Goal: Task Accomplishment & Management: Complete application form

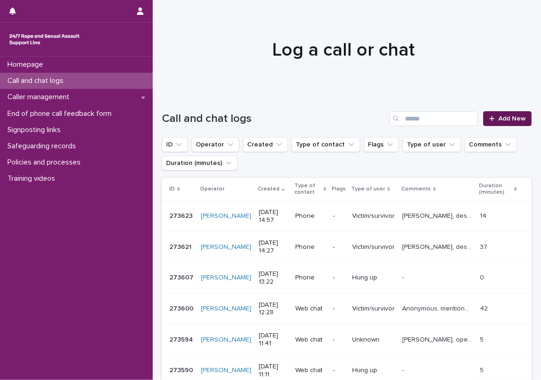
drag, startPoint x: 0, startPoint y: 0, endPoint x: 499, endPoint y: 112, distance: 511.5
click at [499, 112] on link "Add New" at bounding box center [507, 118] width 49 height 15
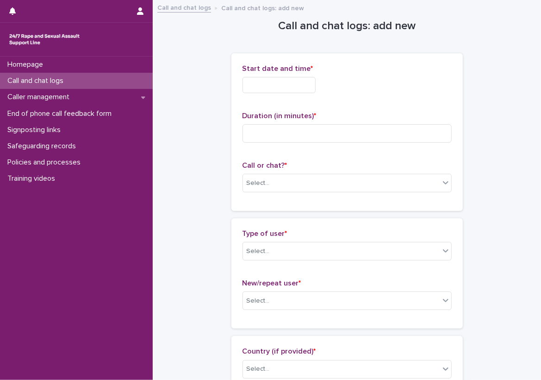
click at [277, 86] on input "text" at bounding box center [279, 85] width 73 height 16
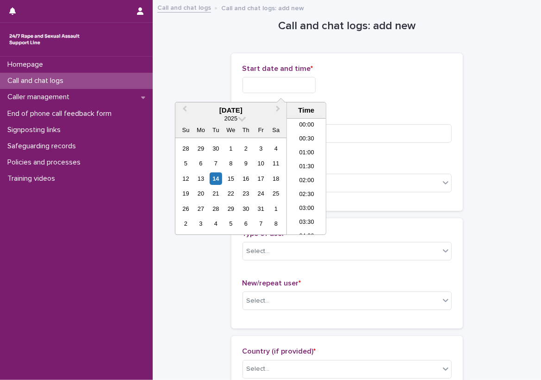
scroll to position [380, 0]
click at [302, 159] on li "15:00" at bounding box center [306, 163] width 39 height 14
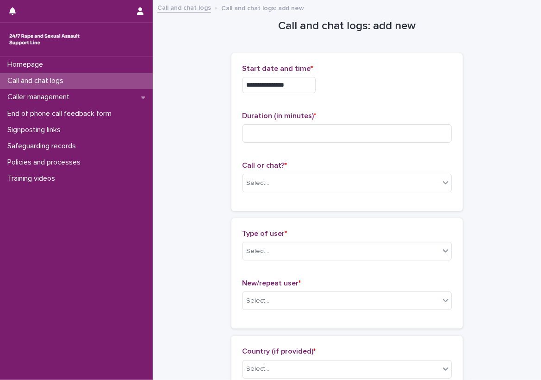
click at [302, 80] on input "**********" at bounding box center [279, 85] width 73 height 16
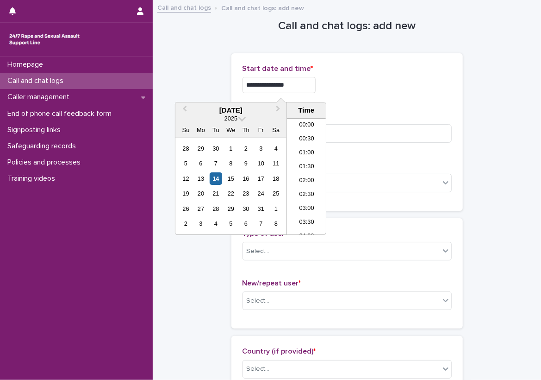
scroll to position [366, 0]
type input "**********"
click at [334, 98] on div "**********" at bounding box center [347, 82] width 209 height 36
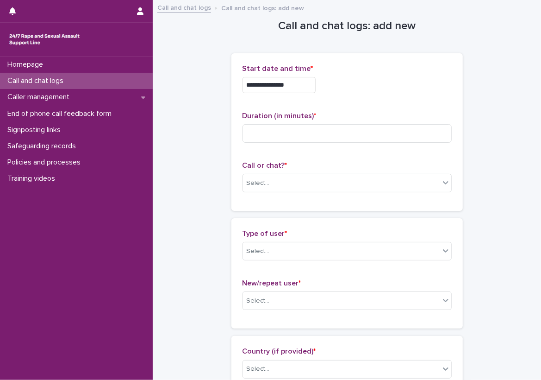
click at [332, 121] on div "Duration (in minutes) *" at bounding box center [347, 131] width 209 height 38
click at [337, 132] on input at bounding box center [347, 133] width 209 height 19
type input "**"
click at [336, 115] on p "Duration (in minutes) *" at bounding box center [347, 116] width 209 height 9
click at [296, 177] on div "Select..." at bounding box center [341, 182] width 197 height 15
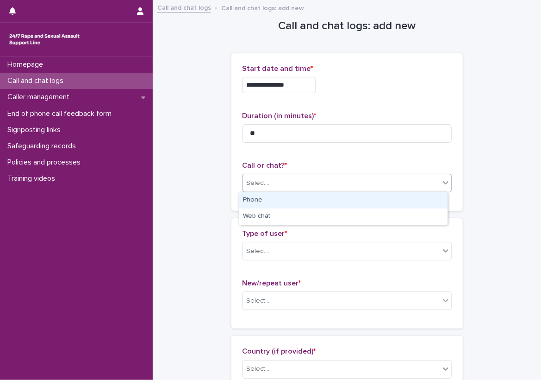
click at [303, 194] on div "Phone" at bounding box center [343, 200] width 208 height 16
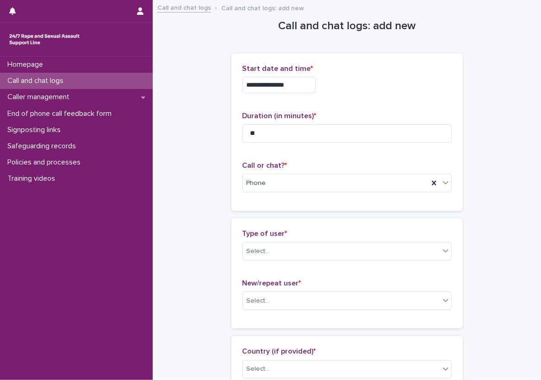
click at [232, 197] on div "**********" at bounding box center [348, 131] width 232 height 157
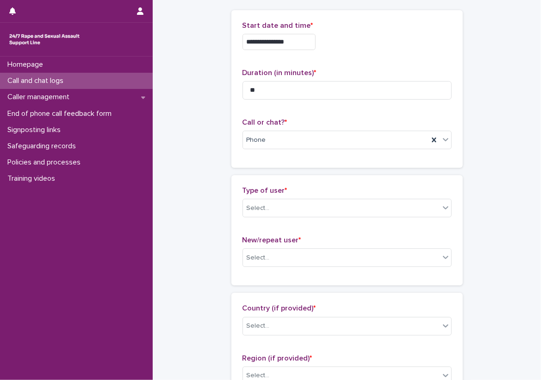
scroll to position [93, 0]
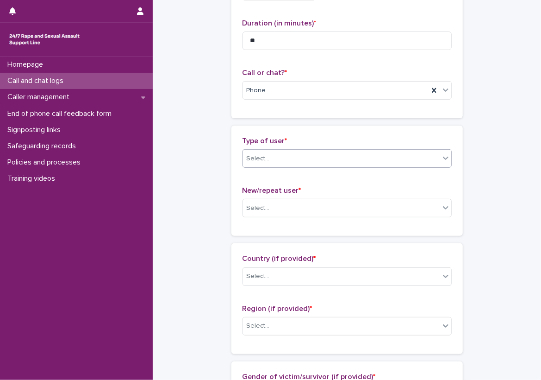
click at [263, 164] on div "Select..." at bounding box center [341, 158] width 197 height 15
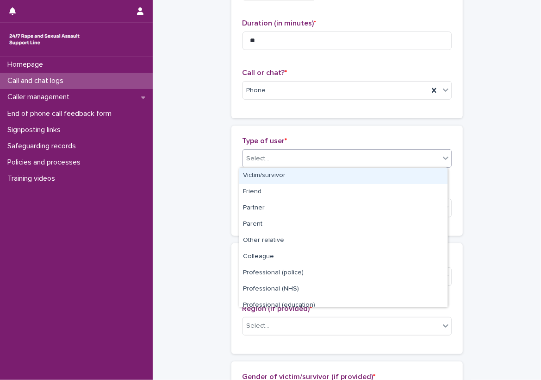
click at [273, 174] on div "Victim/survivor" at bounding box center [343, 176] width 208 height 16
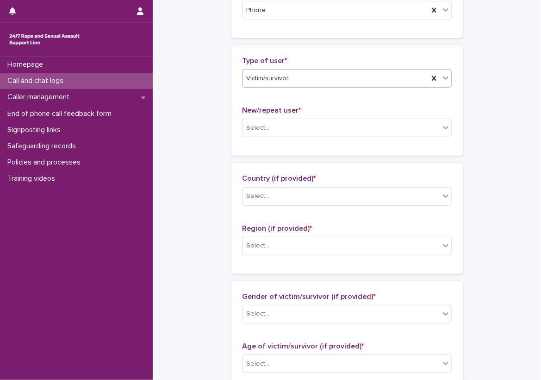
scroll to position [185, 0]
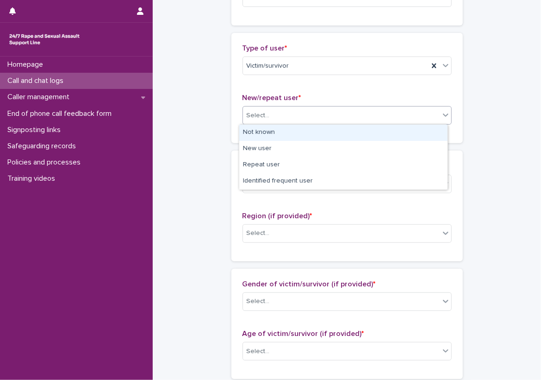
click at [315, 108] on div "Select..." at bounding box center [341, 115] width 197 height 15
click at [313, 126] on div "Not known" at bounding box center [343, 133] width 208 height 16
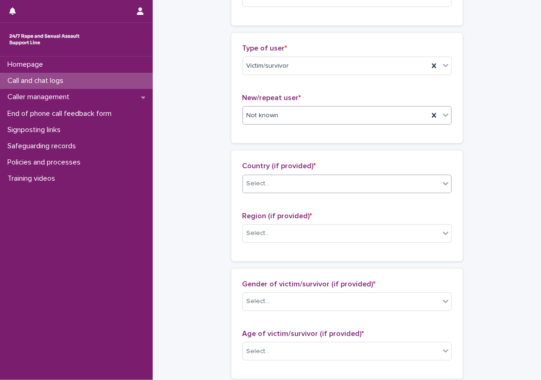
click at [305, 183] on div "Select..." at bounding box center [341, 183] width 197 height 15
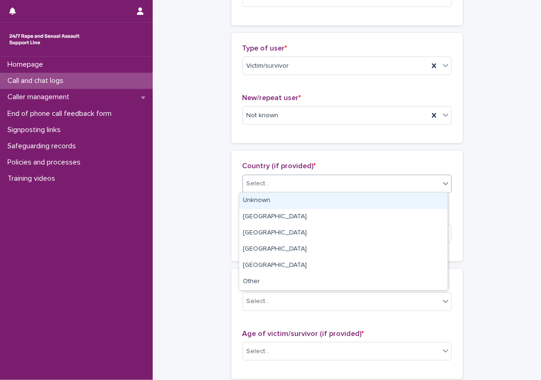
click at [305, 202] on div "Unknown" at bounding box center [343, 201] width 208 height 16
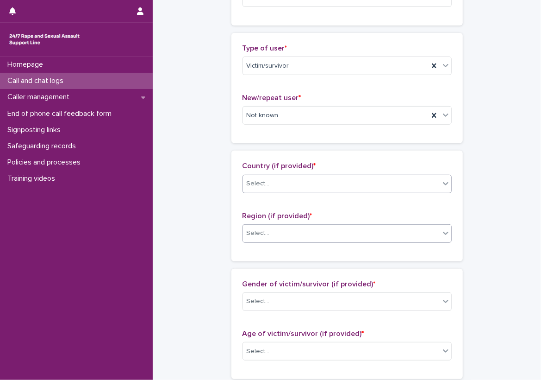
drag, startPoint x: 307, startPoint y: 224, endPoint x: 309, endPoint y: 233, distance: 9.0
click at [308, 226] on div "Select..." at bounding box center [341, 232] width 197 height 15
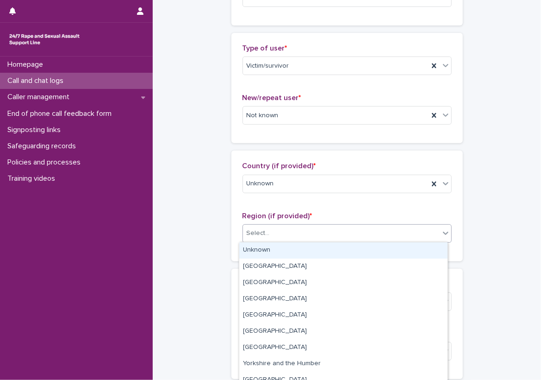
click at [317, 255] on div "Unknown" at bounding box center [343, 250] width 208 height 16
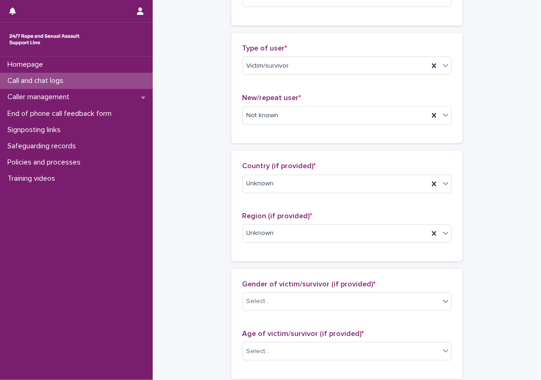
click at [318, 199] on div "Country (if provided) * Unknown" at bounding box center [347, 181] width 209 height 38
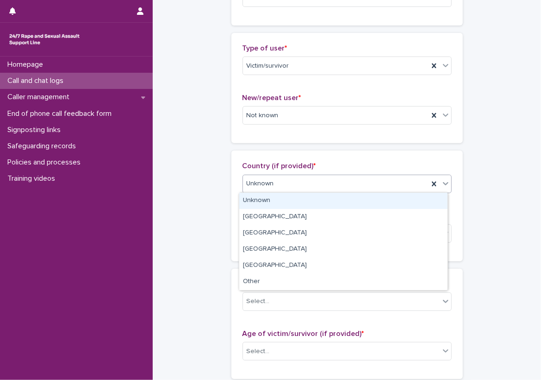
click at [311, 187] on div "Unknown" at bounding box center [336, 183] width 186 height 15
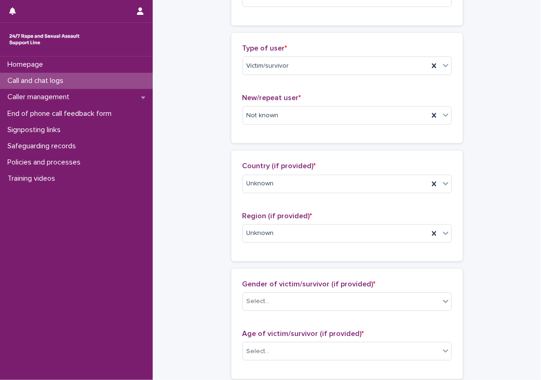
click at [307, 160] on div "Country (if provided) * Unknown Region (if provided) * Unknown" at bounding box center [348, 205] width 232 height 110
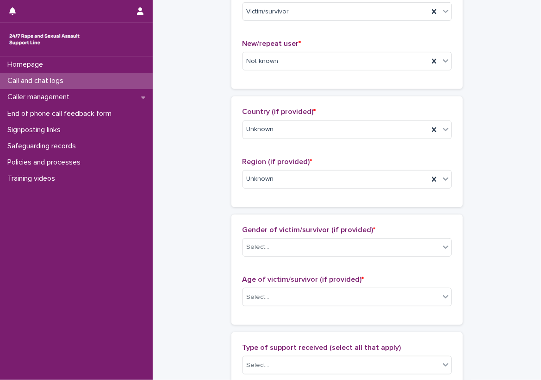
scroll to position [370, 0]
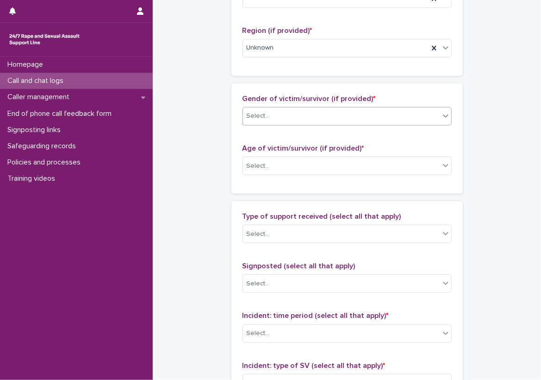
click at [306, 121] on div "Select..." at bounding box center [341, 115] width 197 height 15
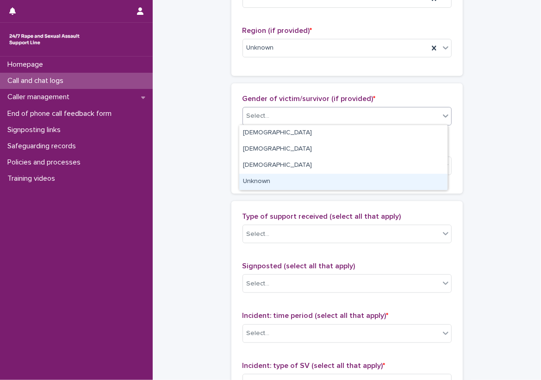
click at [297, 182] on div "Unknown" at bounding box center [343, 182] width 208 height 16
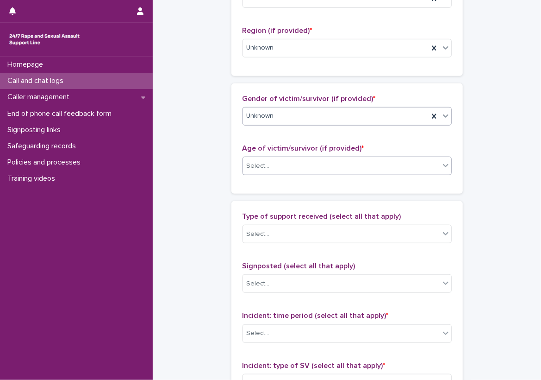
click at [302, 164] on div "Select..." at bounding box center [341, 165] width 197 height 15
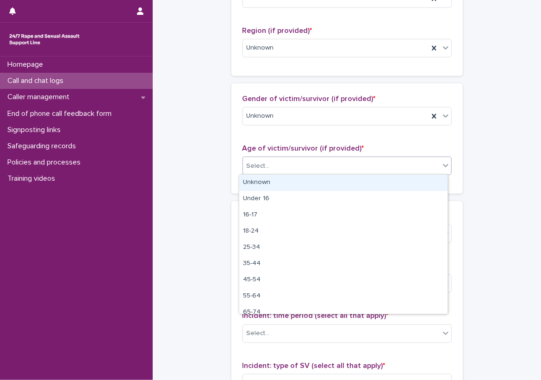
click at [301, 183] on div "Unknown" at bounding box center [343, 183] width 208 height 16
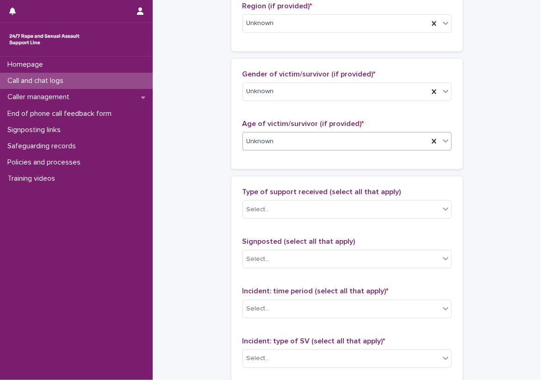
scroll to position [417, 0]
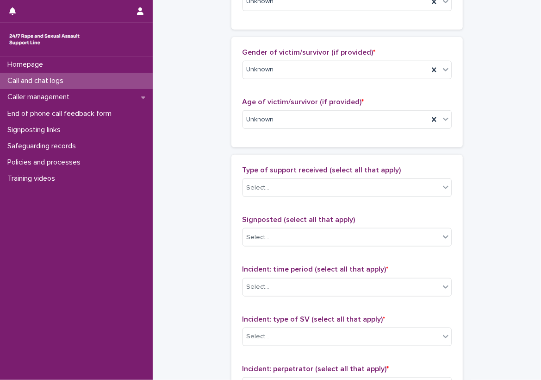
click at [206, 210] on div "**********" at bounding box center [347, 85] width 370 height 1002
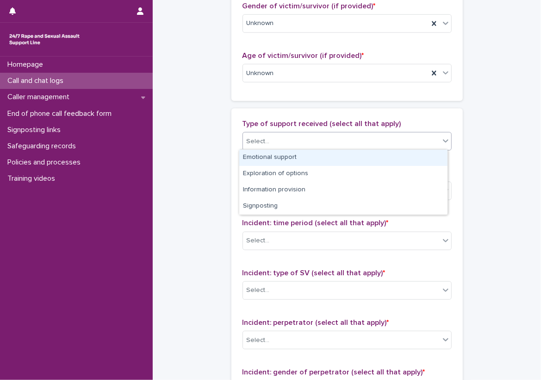
click at [280, 136] on div "Select..." at bounding box center [341, 141] width 197 height 15
click at [299, 156] on div "Emotional support" at bounding box center [343, 158] width 208 height 16
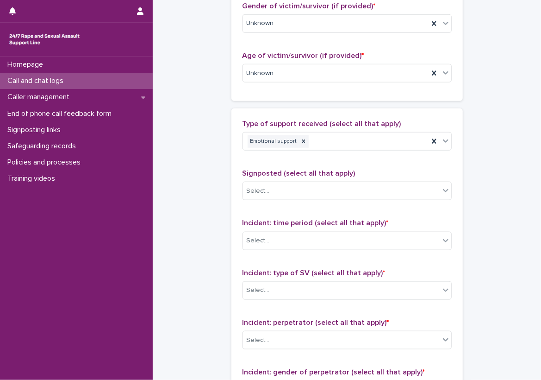
click at [299, 156] on div "Type of support received (select all that apply) Emotional support" at bounding box center [347, 138] width 209 height 38
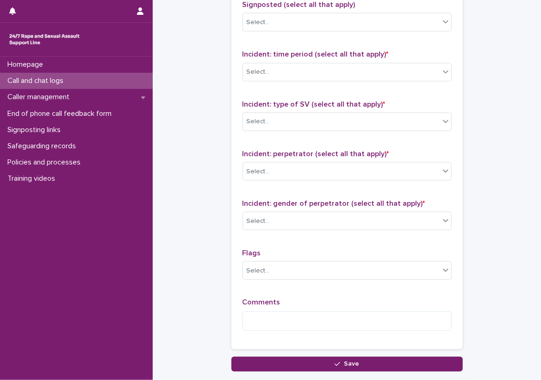
scroll to position [648, 0]
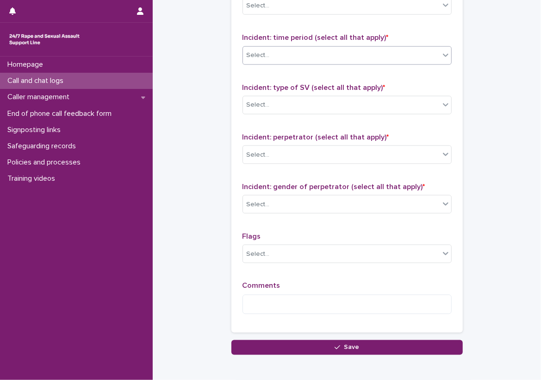
click at [282, 57] on div "Select..." at bounding box center [341, 55] width 197 height 15
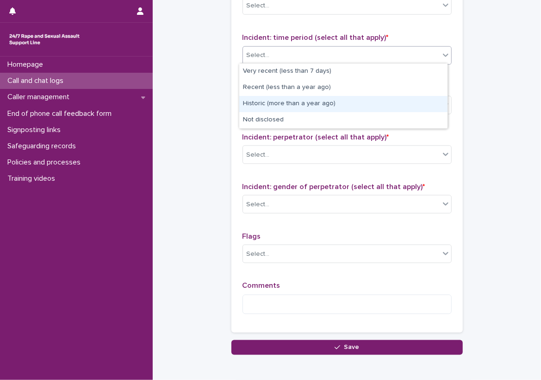
click at [278, 102] on div "Historic (more than a year ago)" at bounding box center [343, 104] width 208 height 16
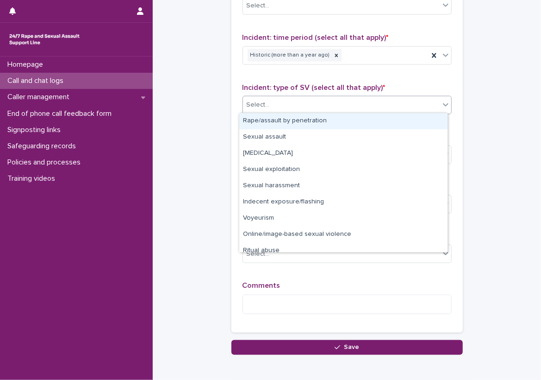
click at [284, 97] on div "Select..." at bounding box center [341, 104] width 197 height 15
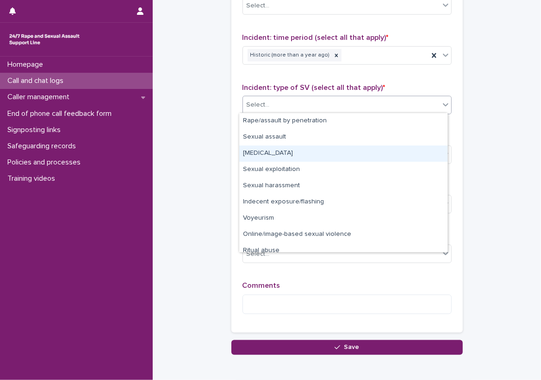
click at [303, 148] on div "[MEDICAL_DATA]" at bounding box center [343, 153] width 208 height 16
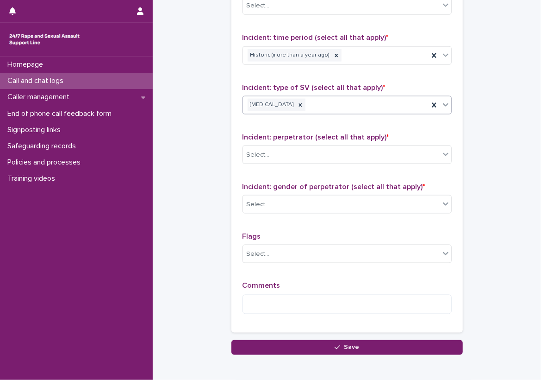
click at [330, 102] on div "[MEDICAL_DATA]" at bounding box center [336, 105] width 186 height 16
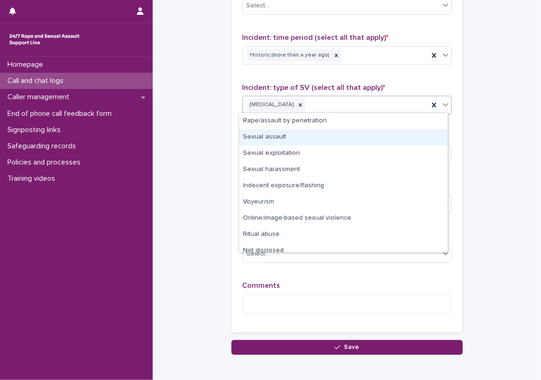
click at [336, 136] on div "Sexual assault" at bounding box center [343, 137] width 208 height 16
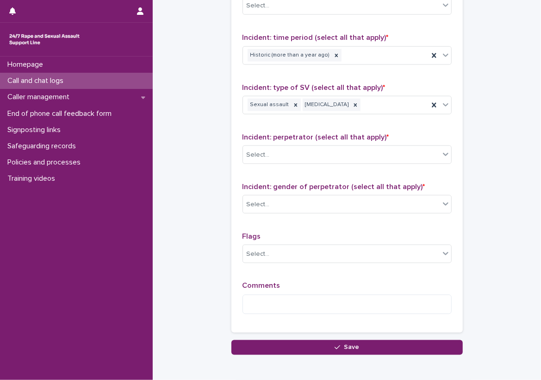
click at [351, 68] on div "Incident: time period (select all that apply) * Historic (more than a year ago)" at bounding box center [347, 52] width 209 height 38
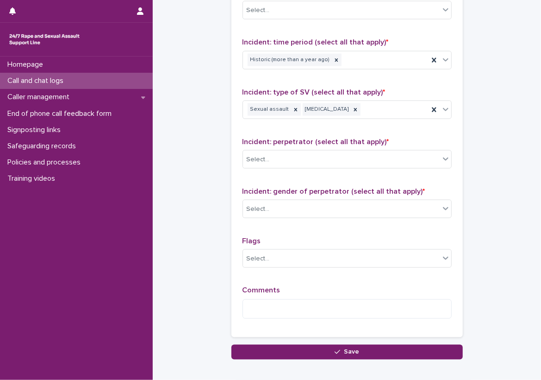
scroll to position [664, 0]
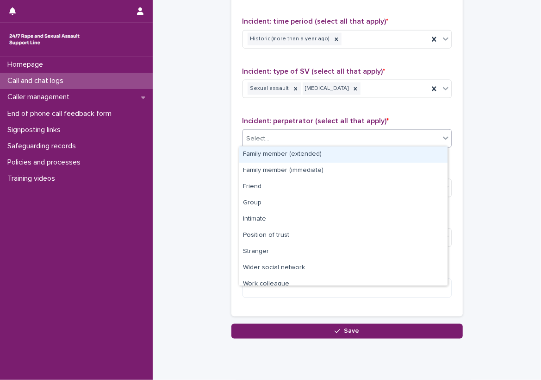
click at [306, 144] on div "Select..." at bounding box center [341, 138] width 197 height 15
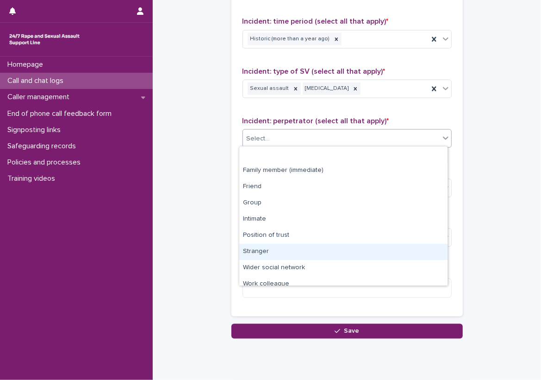
scroll to position [39, 0]
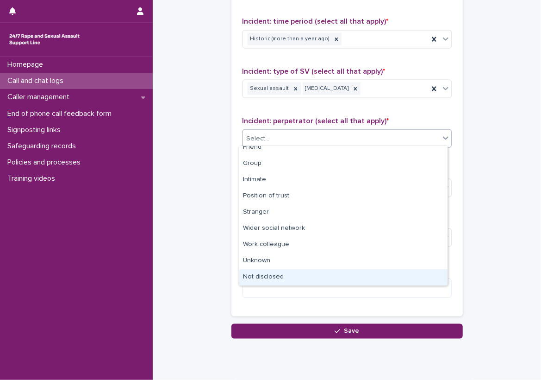
click at [309, 279] on div "Not disclosed" at bounding box center [343, 277] width 208 height 16
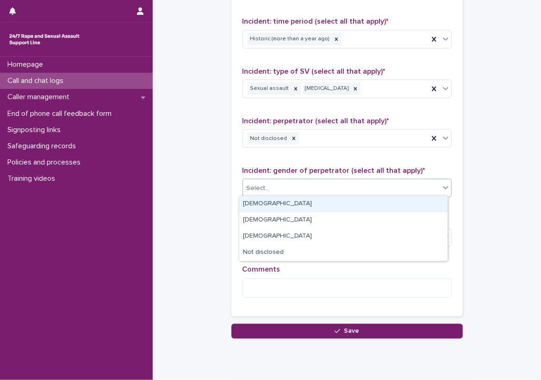
click at [336, 191] on div "Select..." at bounding box center [341, 188] width 197 height 15
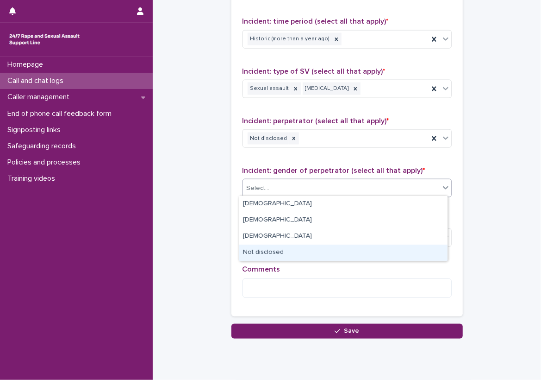
click at [331, 245] on div "Not disclosed" at bounding box center [343, 252] width 208 height 16
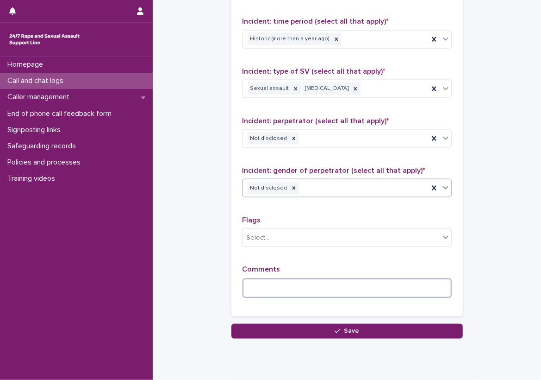
click at [312, 291] on textarea at bounding box center [347, 288] width 209 height 20
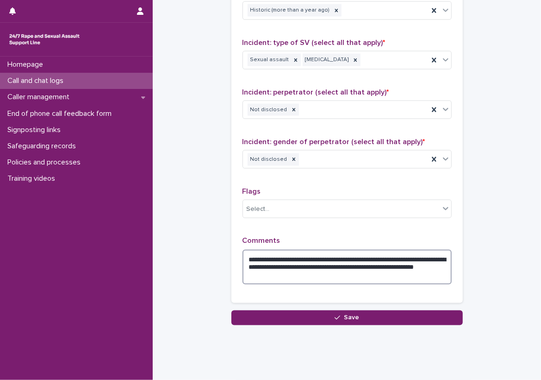
scroll to position [709, 0]
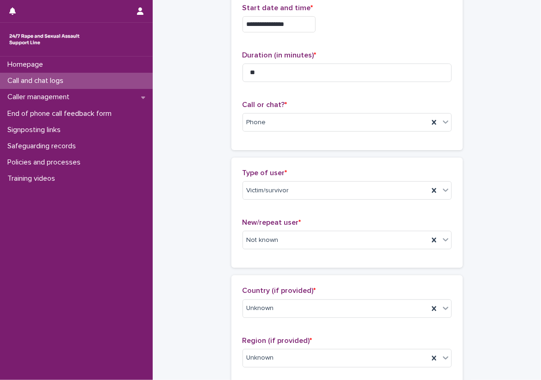
scroll to position [0, 0]
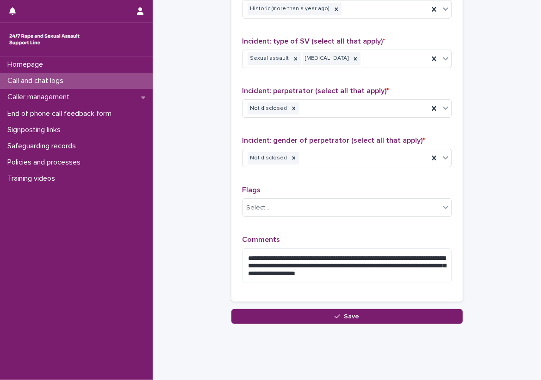
scroll to position [709, 0]
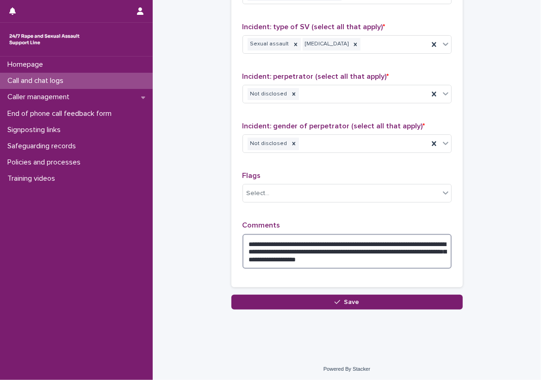
click at [401, 241] on textarea "**********" at bounding box center [347, 251] width 209 height 35
type textarea "**********"
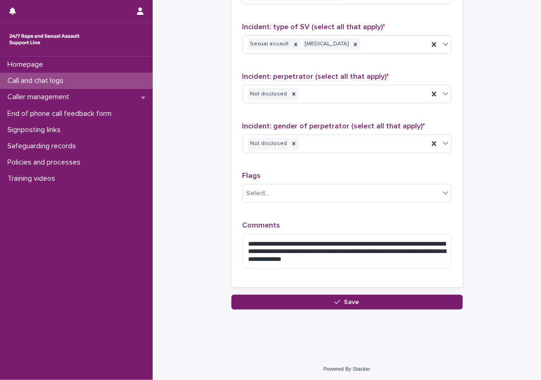
click at [457, 248] on div "**********" at bounding box center [348, 74] width 232 height 425
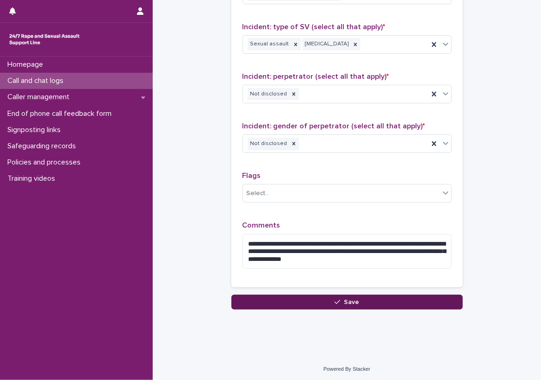
click at [425, 297] on button "Save" at bounding box center [348, 301] width 232 height 15
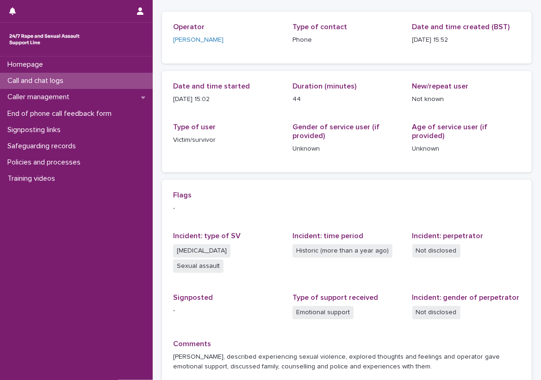
scroll to position [93, 0]
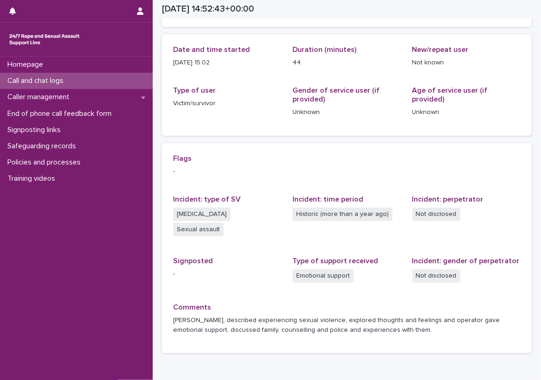
click at [133, 78] on div "Call and chat logs" at bounding box center [76, 81] width 153 height 16
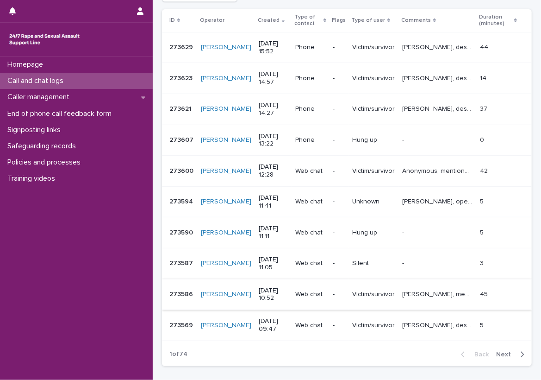
scroll to position [185, 0]
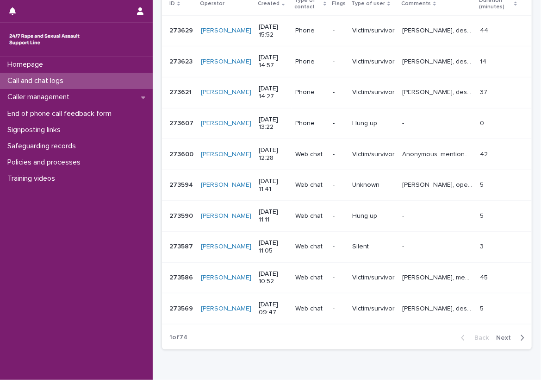
click at [497, 334] on span "Next" at bounding box center [506, 337] width 20 height 6
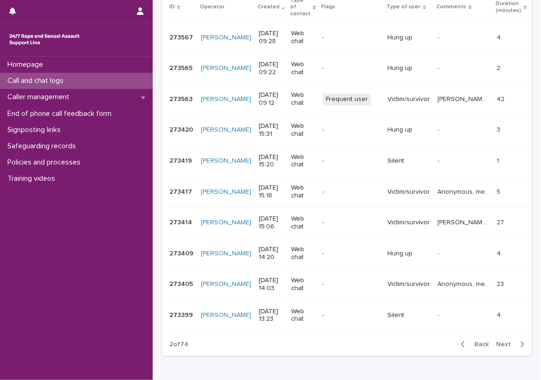
click at [469, 341] on span "Back" at bounding box center [479, 344] width 20 height 6
